Goal: Download file/media

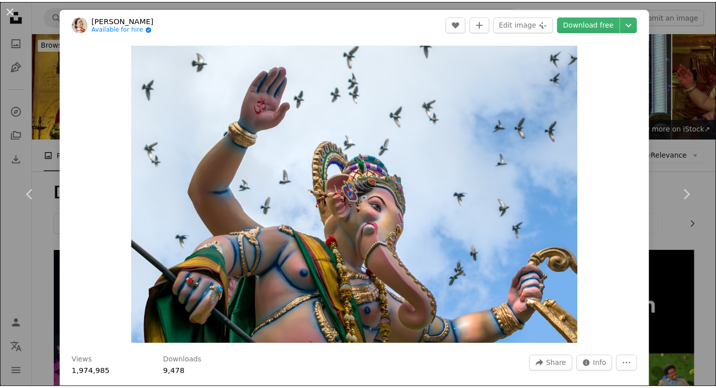
scroll to position [3072, 0]
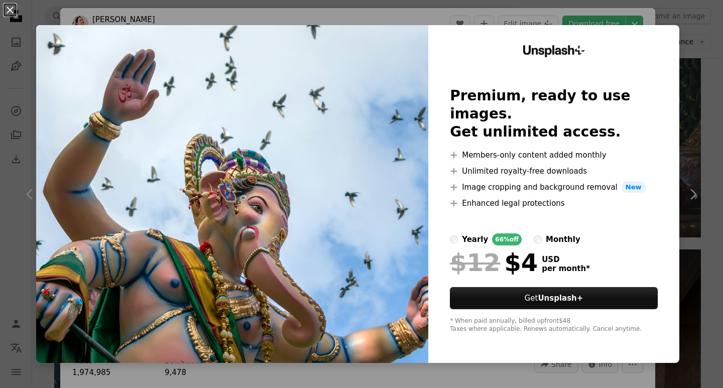
click at [311, 257] on img at bounding box center [232, 194] width 392 height 338
click at [617, 62] on div "Unsplash+ Premium, ready to use images. Get unlimited access. A plus sign Membe…" at bounding box center [554, 194] width 251 height 338
click at [574, 296] on button "Get Unsplash+" at bounding box center [554, 298] width 208 height 22
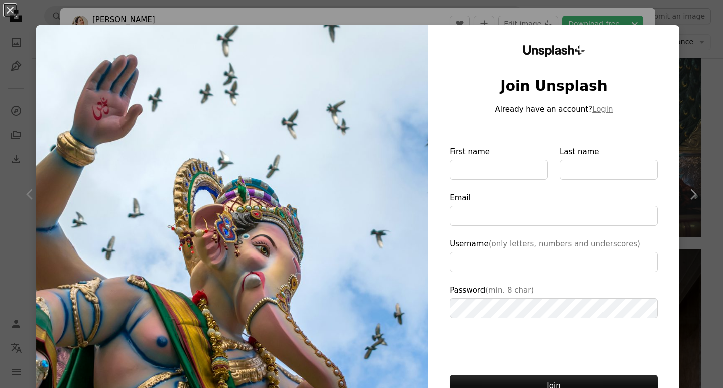
click at [333, 177] on img at bounding box center [232, 232] width 392 height 414
click at [686, 199] on div "An X shape Unsplash+ Join Unsplash Already have an account? Login First name La…" at bounding box center [361, 194] width 723 height 388
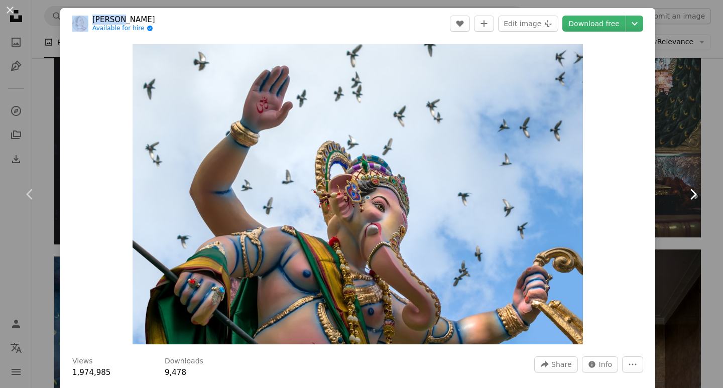
click at [686, 199] on icon "Chevron right" at bounding box center [693, 194] width 16 height 16
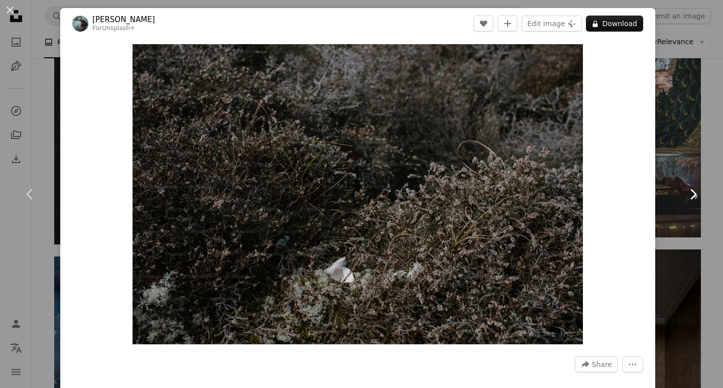
click at [684, 172] on link "Chevron right" at bounding box center [693, 194] width 60 height 96
click at [632, 2] on div "An X shape Chevron left Chevron right [PERSON_NAME] For Unsplash+ A heart A plu…" at bounding box center [361, 194] width 723 height 388
click at [672, 20] on button "Submit an image" at bounding box center [675, 16] width 72 height 16
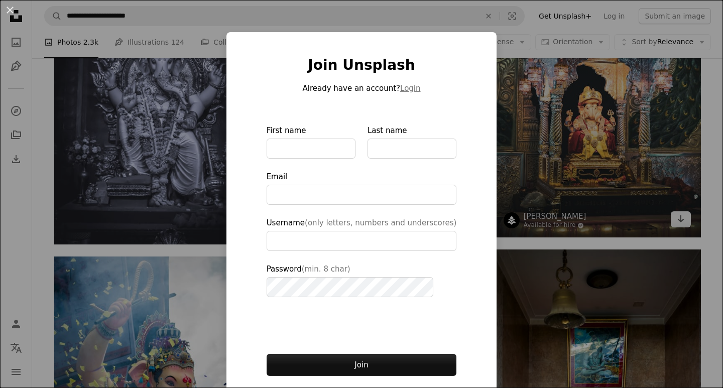
click at [616, 151] on div "An X shape Join Unsplash Already have an account? Login First name Last name Em…" at bounding box center [361, 194] width 723 height 388
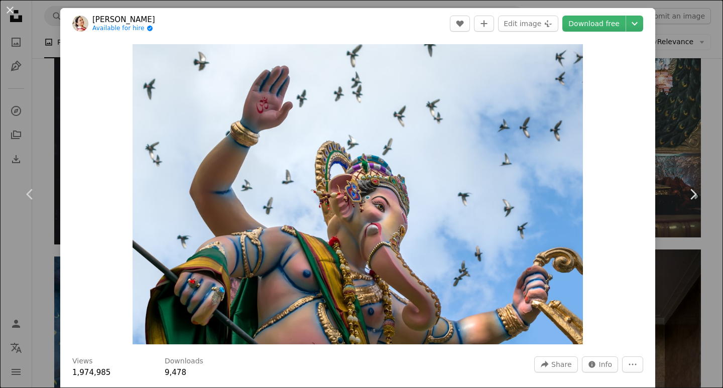
click at [674, 82] on div "An X shape Chevron left Chevron right [PERSON_NAME] Available for hire A checkm…" at bounding box center [361, 194] width 723 height 388
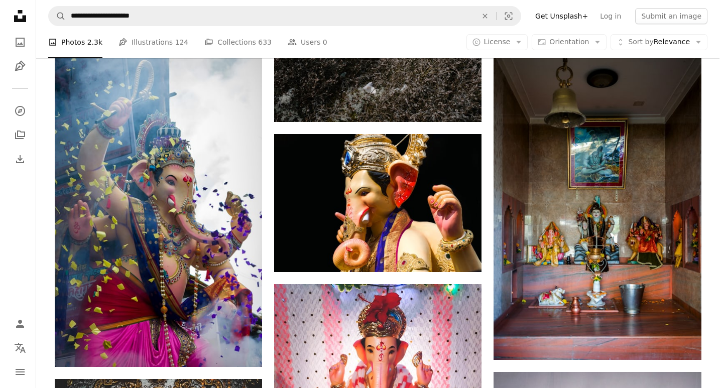
scroll to position [3323, 0]
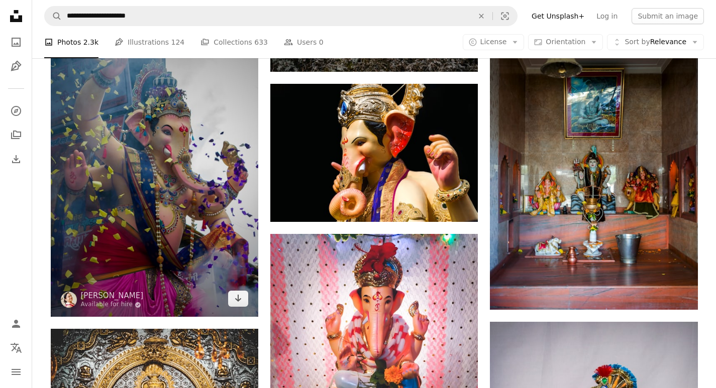
click at [163, 164] on img at bounding box center [154, 161] width 207 height 311
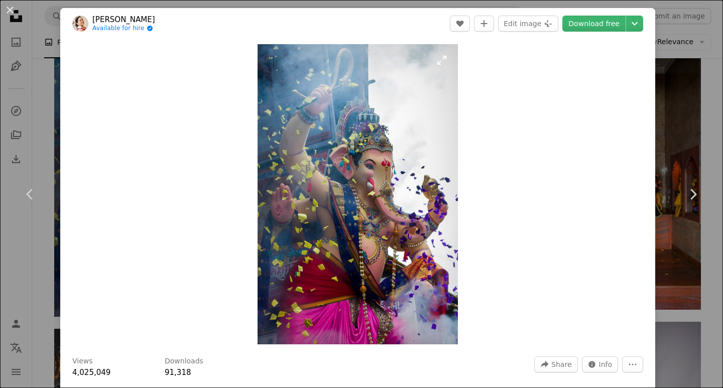
click at [360, 208] on img "Zoom in on this image" at bounding box center [358, 194] width 200 height 300
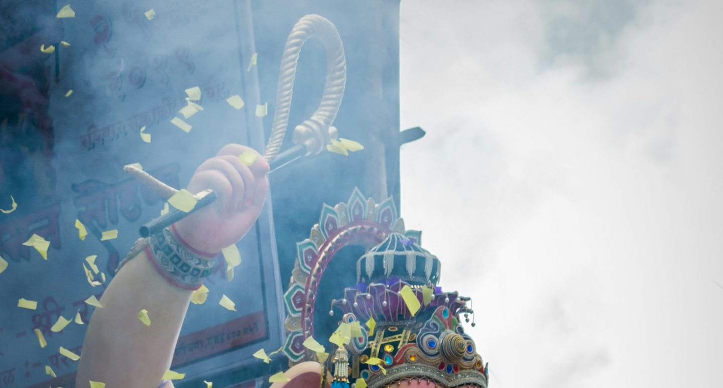
scroll to position [338, 0]
